Goal: Find contact information: Obtain details needed to contact an individual or organization

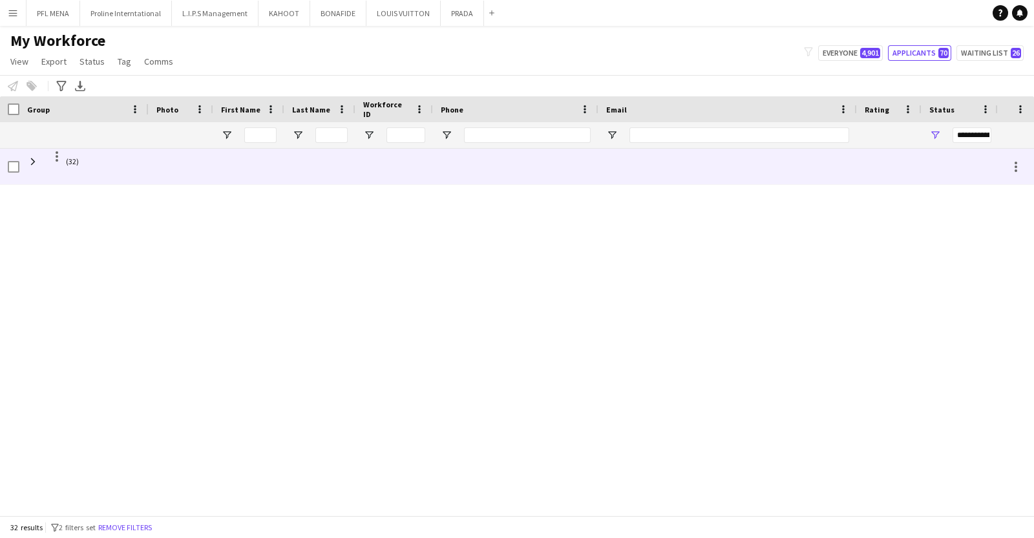
click at [39, 161] on span "(32)" at bounding box center [84, 161] width 114 height 25
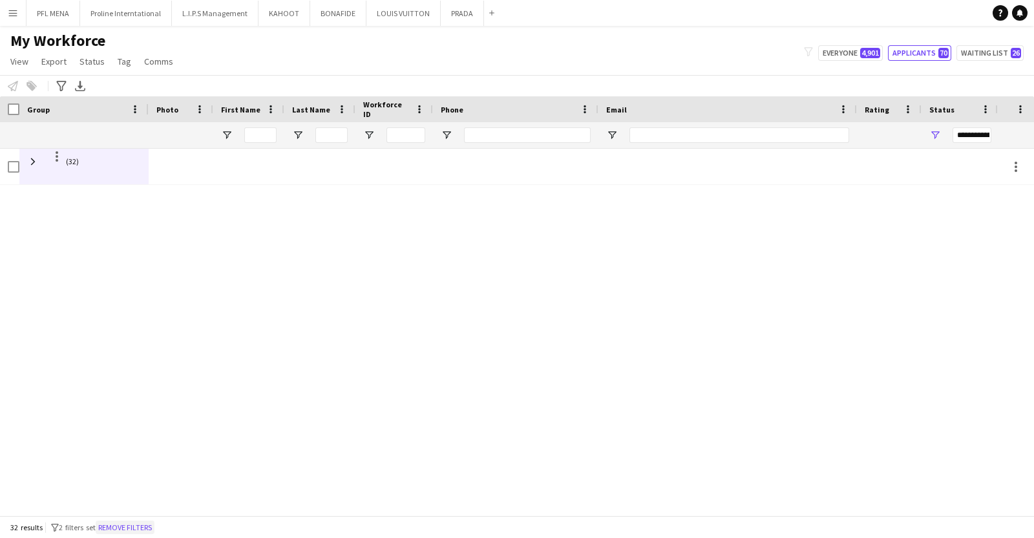
click at [139, 522] on button "Remove filters" at bounding box center [125, 527] width 59 height 14
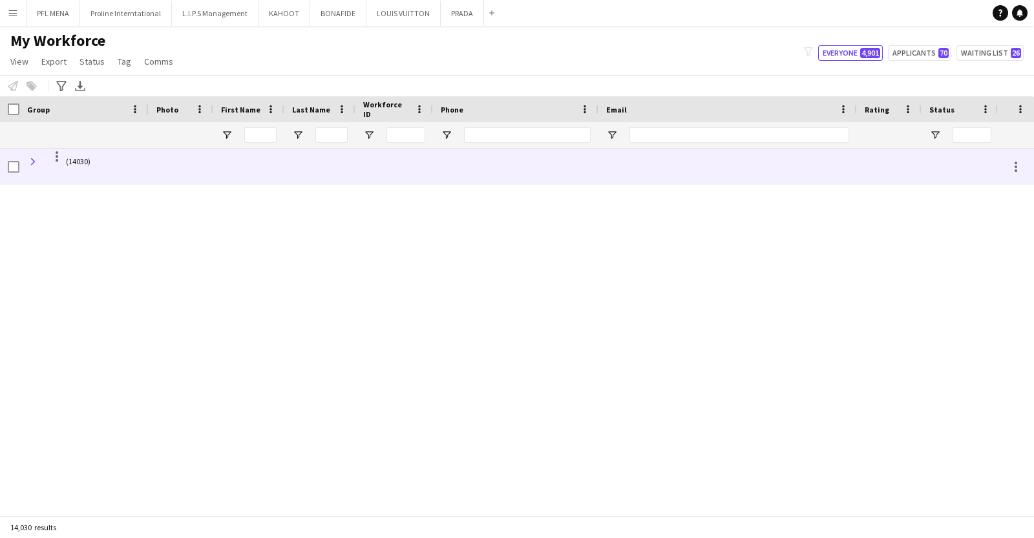
click at [37, 160] on span at bounding box center [33, 162] width 12 height 12
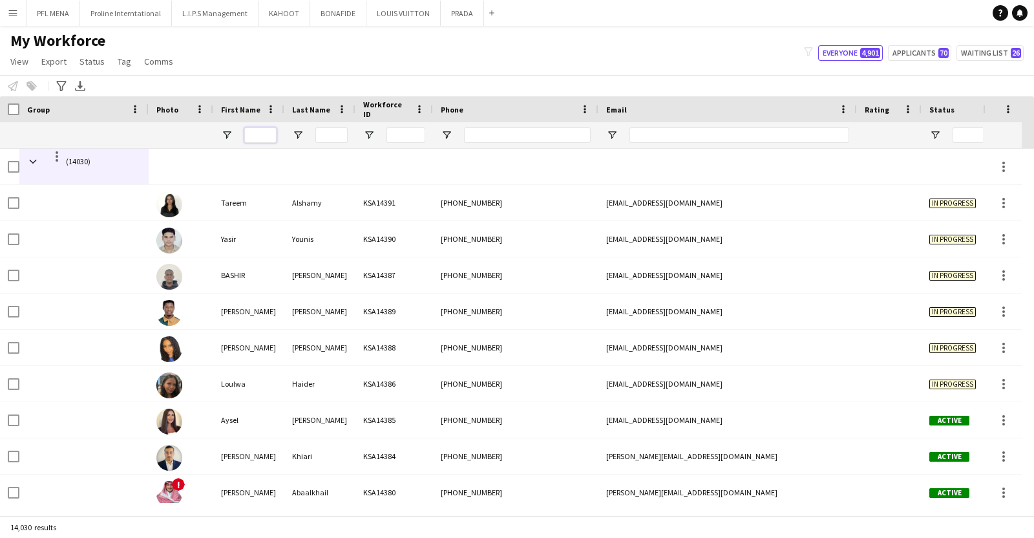
click at [260, 135] on input "First Name Filter Input" at bounding box center [260, 135] width 32 height 16
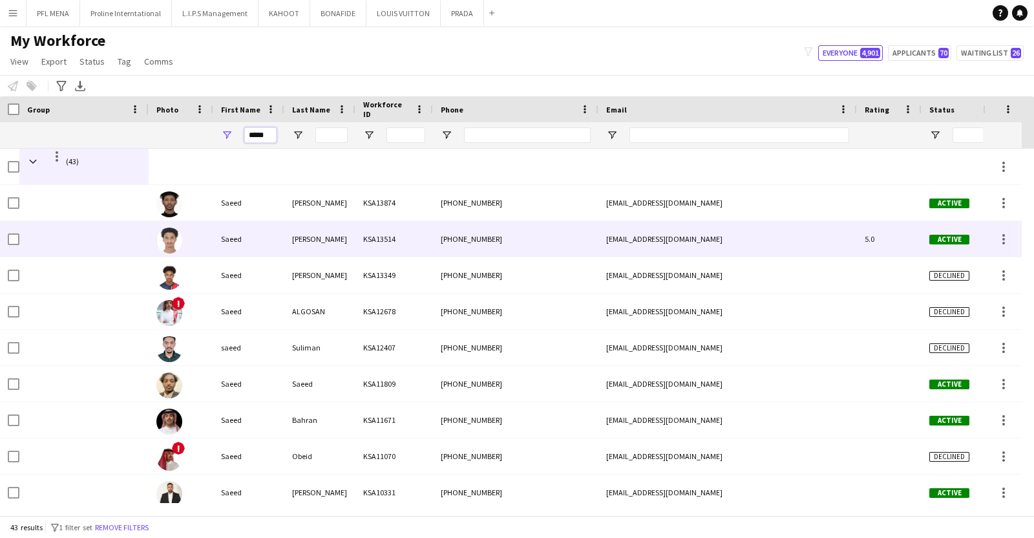
type input "*****"
click at [246, 226] on div "Saeed" at bounding box center [248, 239] width 71 height 36
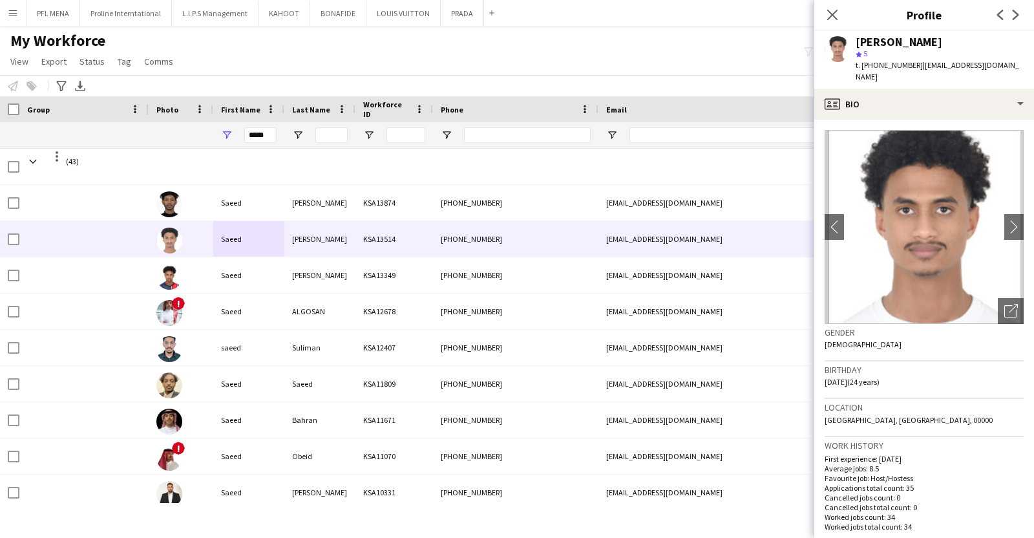
click at [887, 65] on span "t. [PHONE_NUMBER]" at bounding box center [889, 65] width 67 height 10
copy span "966541281653"
